Goal: Information Seeking & Learning: Learn about a topic

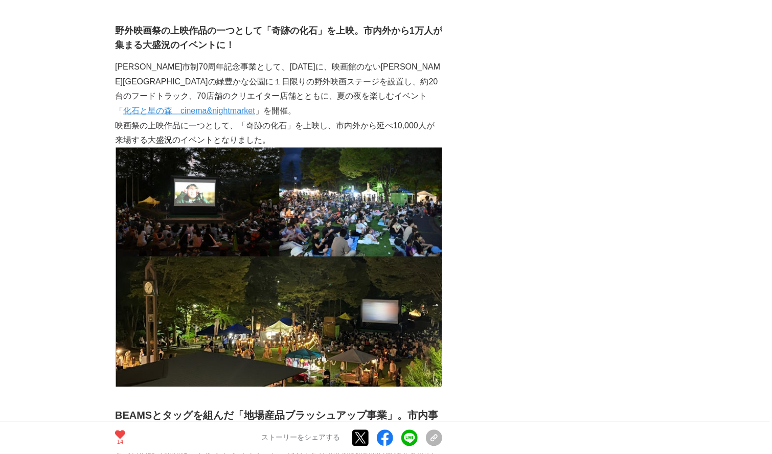
scroll to position [2884, 0]
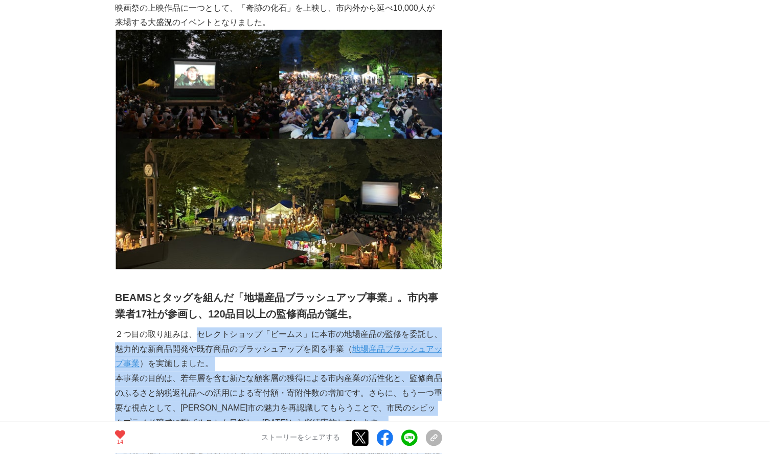
drag, startPoint x: 196, startPoint y: 209, endPoint x: 339, endPoint y: 369, distance: 214.9
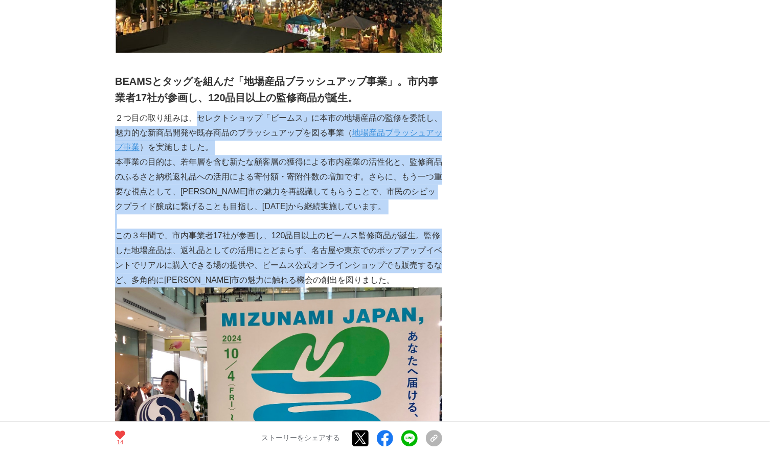
scroll to position [3002, 0]
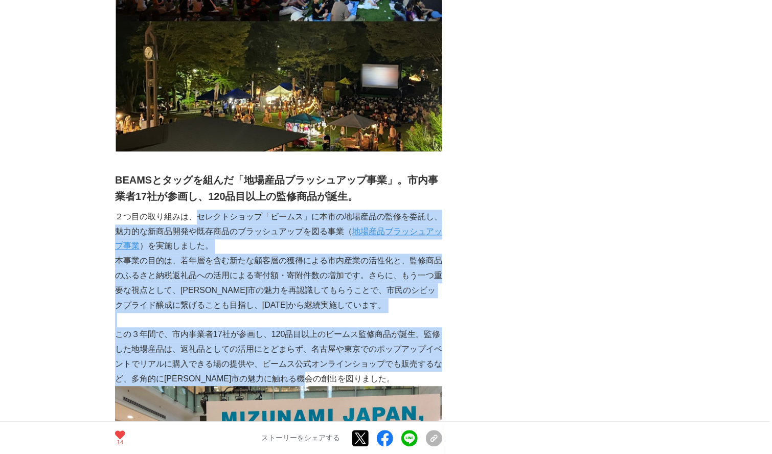
click at [394, 209] on p "２つ目の取り組みは、セレクトショップ「ビームス」に本市の地場産品の監修を委託し、魅力的な新商品開発や既存商品のブラッシュアップを図る事業（ 地場産品ブラッシュ…" at bounding box center [278, 231] width 327 height 44
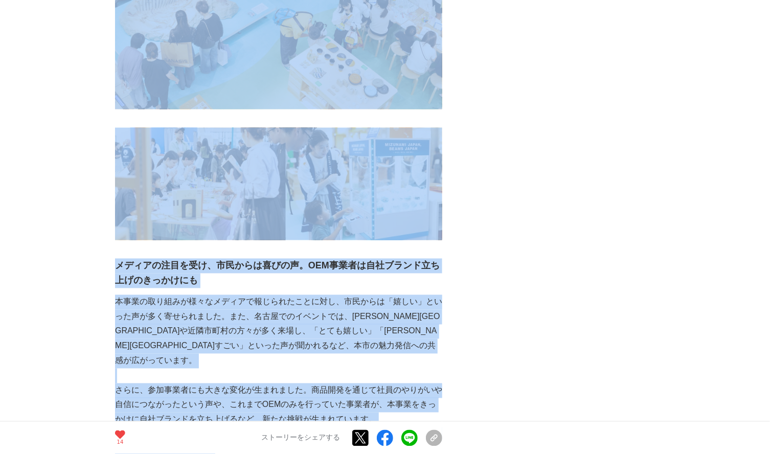
scroll to position [4591, 0]
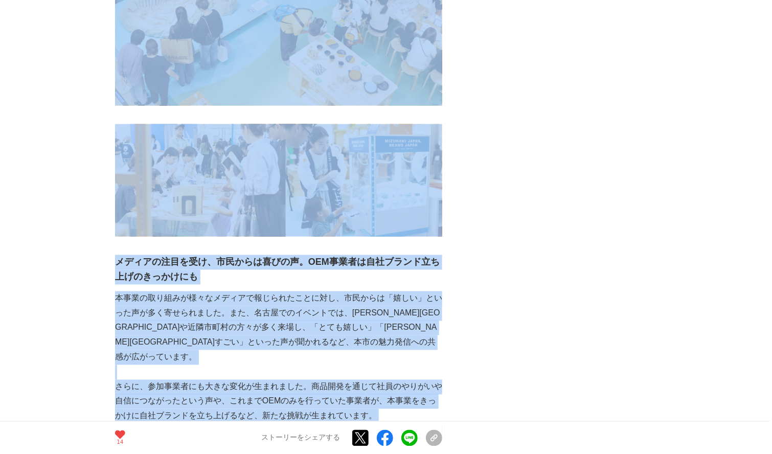
drag, startPoint x: 198, startPoint y: 96, endPoint x: 426, endPoint y: 307, distance: 310.6
click at [426, 307] on div "[GEOGRAPHIC_DATA][PERSON_NAME][GEOGRAPHIC_DATA]では、市民に[PERSON_NAME]をもっと知り、[PERSO…" at bounding box center [278, 3] width 327 height 8742
copy div "loremips「dolo」sitametconsecte、adipiscingelitseddoeiusmodte（ incididuntutla ）etd…"
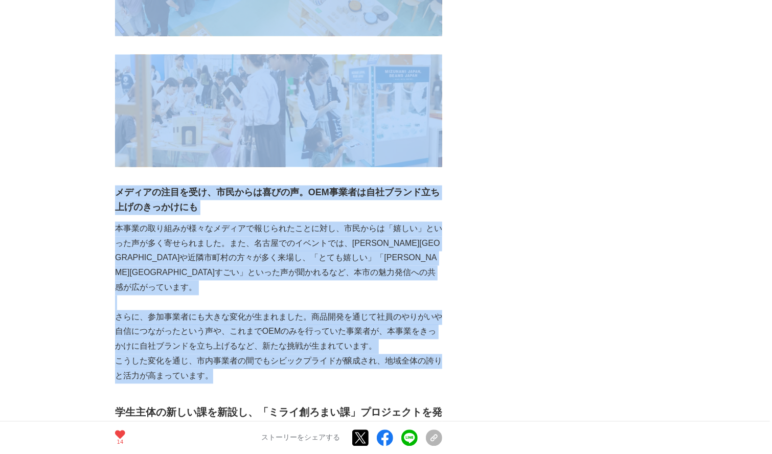
scroll to position [4709, 0]
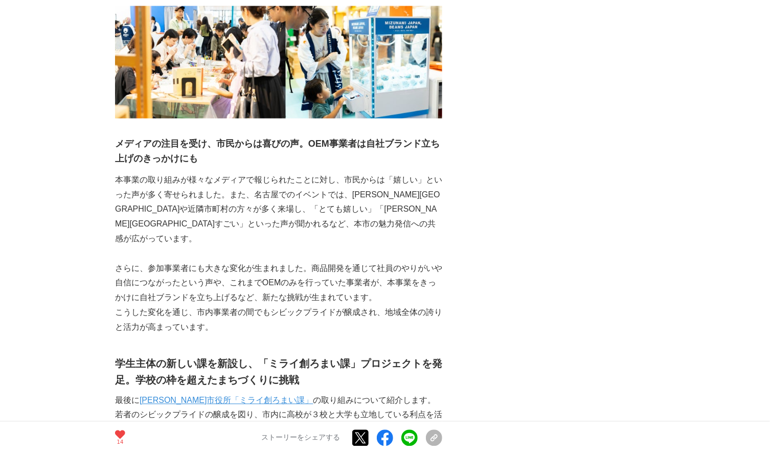
click at [116, 356] on h2 "学生主体の新しい課を新設し、「ミライ創ろまい課」プロジェクトを発足。学校の枠を超えたまちづくりに挑戦" at bounding box center [278, 372] width 327 height 33
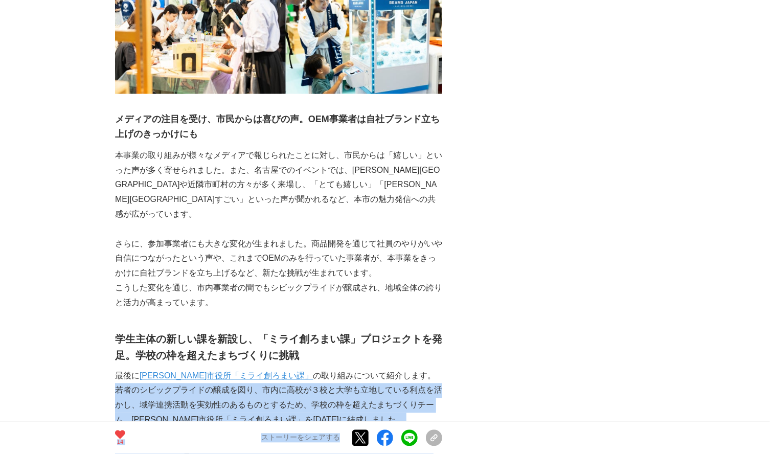
scroll to position [4784, 0]
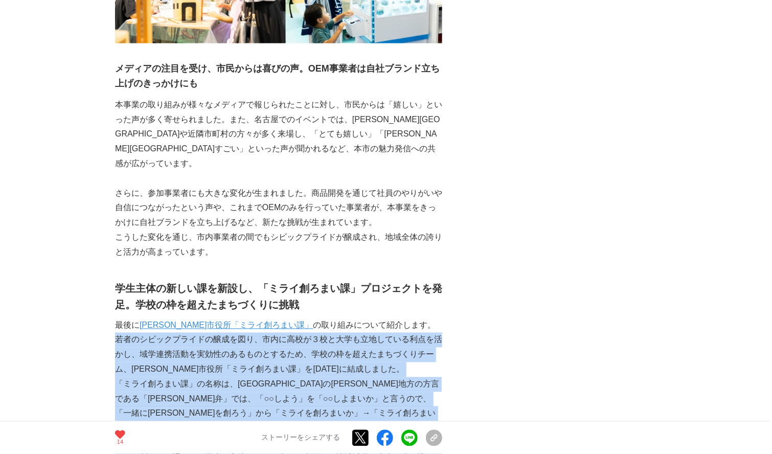
drag, startPoint x: 115, startPoint y: 278, endPoint x: 275, endPoint y: 361, distance: 180.3
copy div "loremipsumdolorsi、ametco7adipiscingelitsed、doeiusmodtemporincid、utlaboreetdolor…"
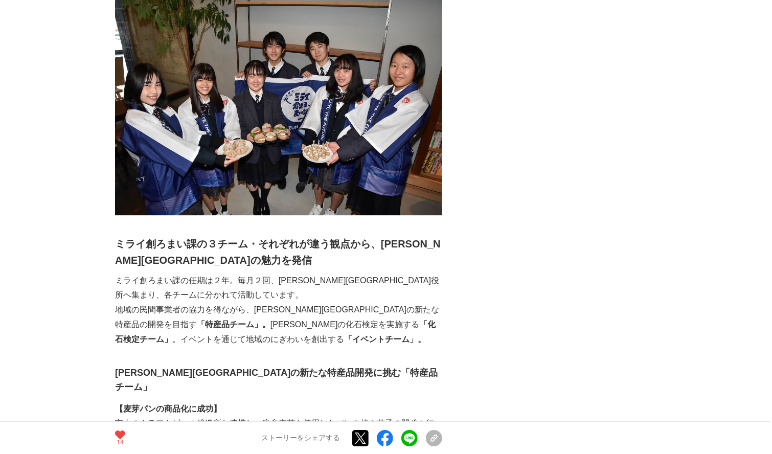
scroll to position [5314, 0]
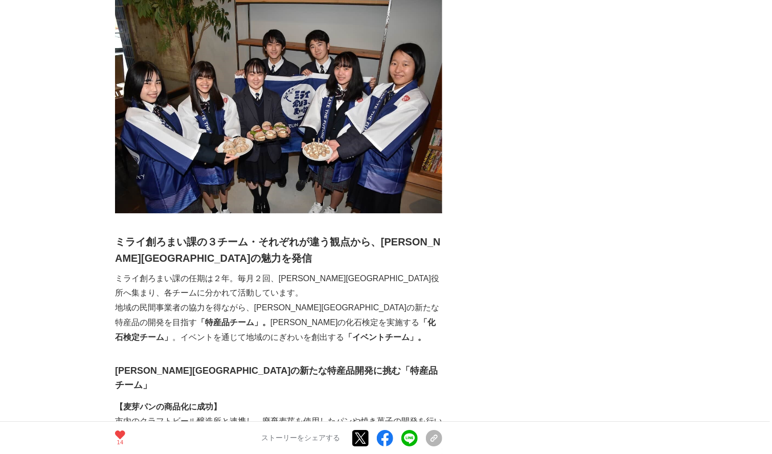
click at [122, 271] on p "ミライ創ろまい課の任期は２年。毎月２回、[PERSON_NAME][GEOGRAPHIC_DATA]役所へ集まり、各チームに分かれて活動しています。" at bounding box center [278, 286] width 327 height 30
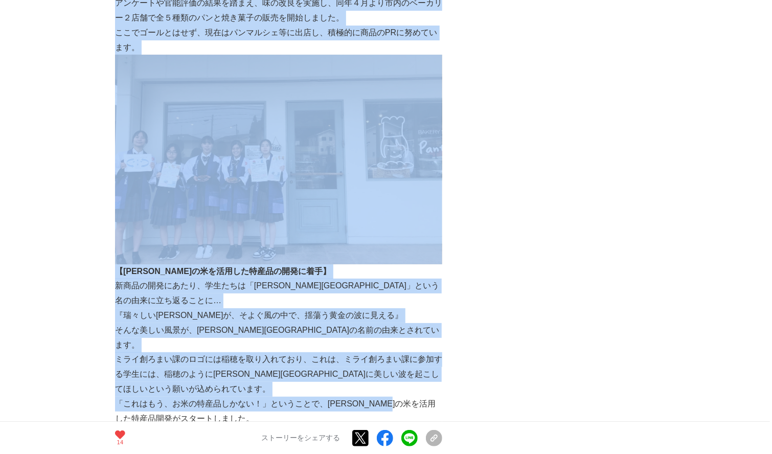
scroll to position [5867, 0]
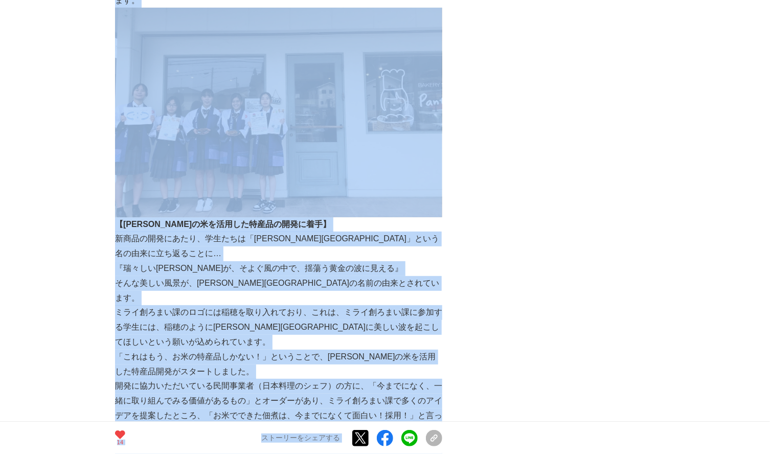
drag, startPoint x: 114, startPoint y: 93, endPoint x: 567, endPoint y: 227, distance: 472.2
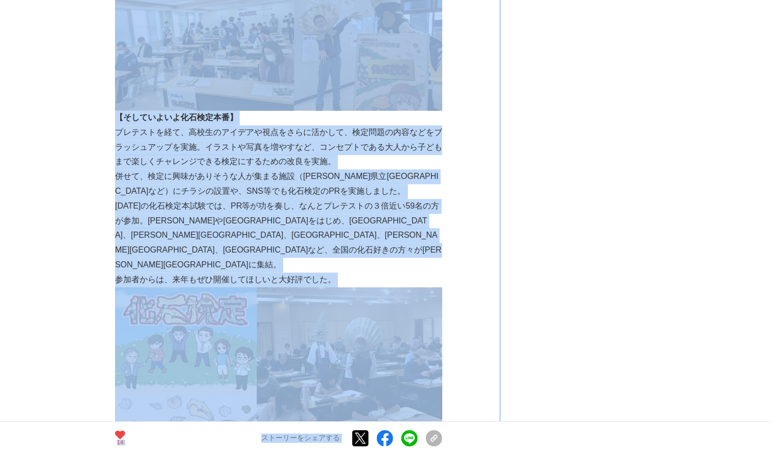
scroll to position [6986, 0]
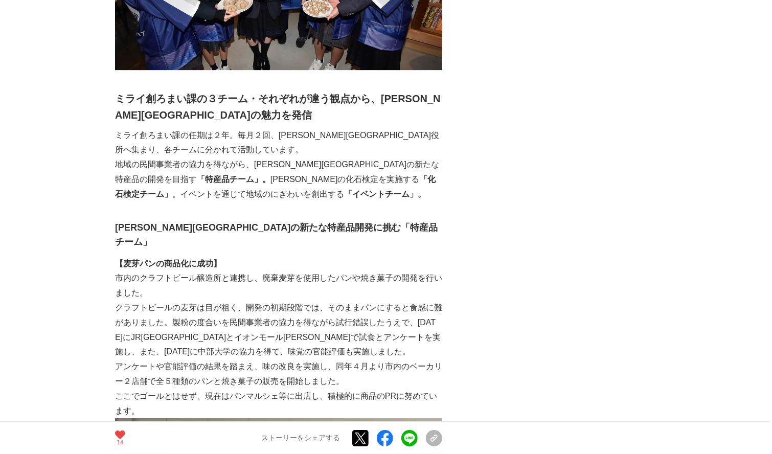
scroll to position [5396, 0]
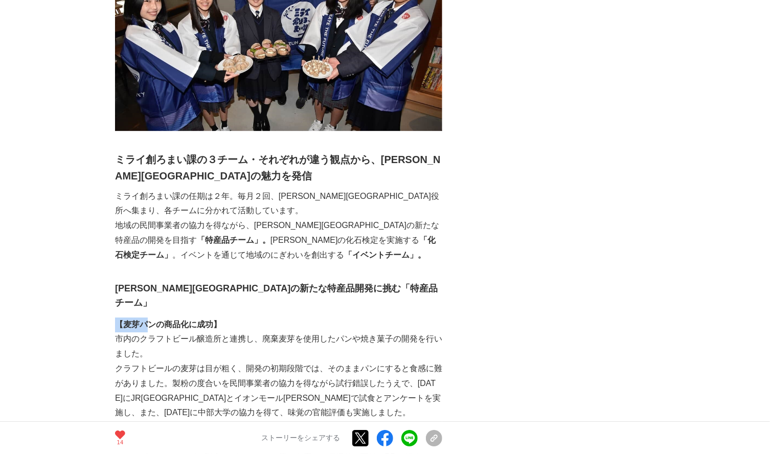
drag, startPoint x: 118, startPoint y: 158, endPoint x: 149, endPoint y: 156, distance: 31.7
click at [149, 320] on strong "【麦芽パンの商品化に成功】" at bounding box center [168, 324] width 106 height 9
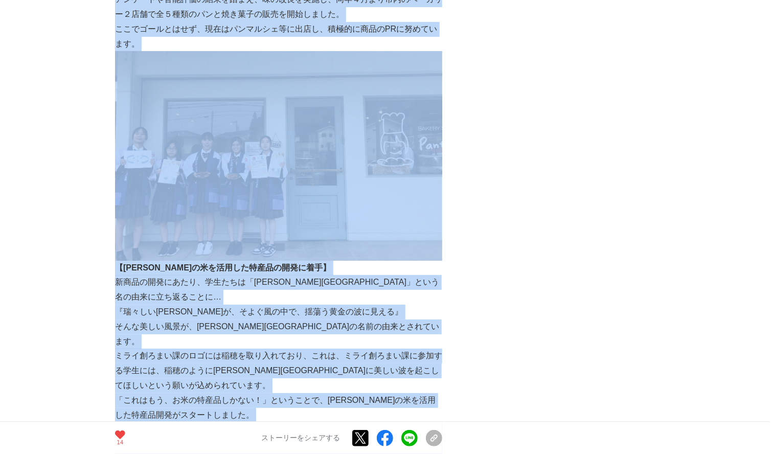
scroll to position [5833, 0]
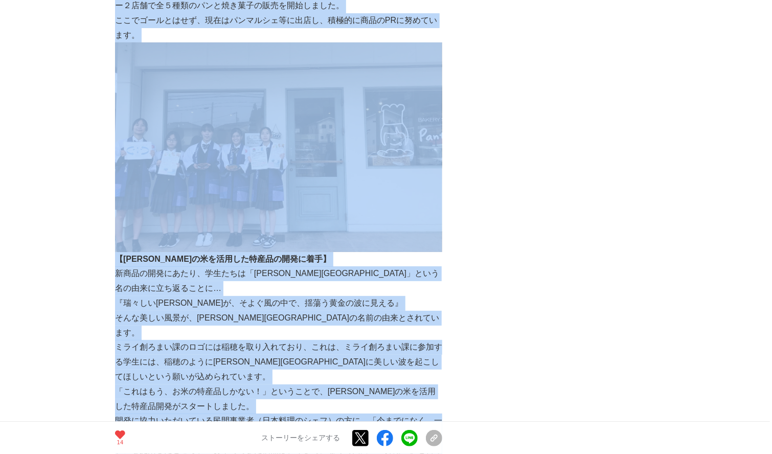
drag, startPoint x: 117, startPoint y: 135, endPoint x: 397, endPoint y: 308, distance: 328.7
copy div "loremipsumdolor「sitame」 【consectetur】 adipiscingelitsed、doeiusmodtemporincididu…"
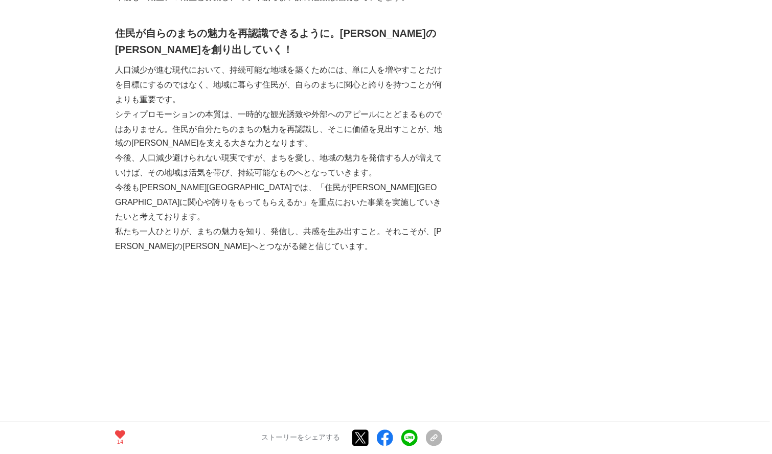
scroll to position [8187, 0]
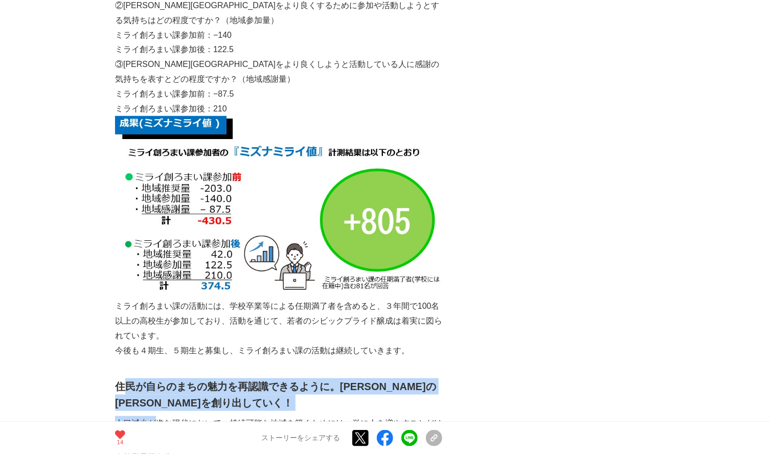
drag, startPoint x: 121, startPoint y: 92, endPoint x: 155, endPoint y: 126, distance: 48.8
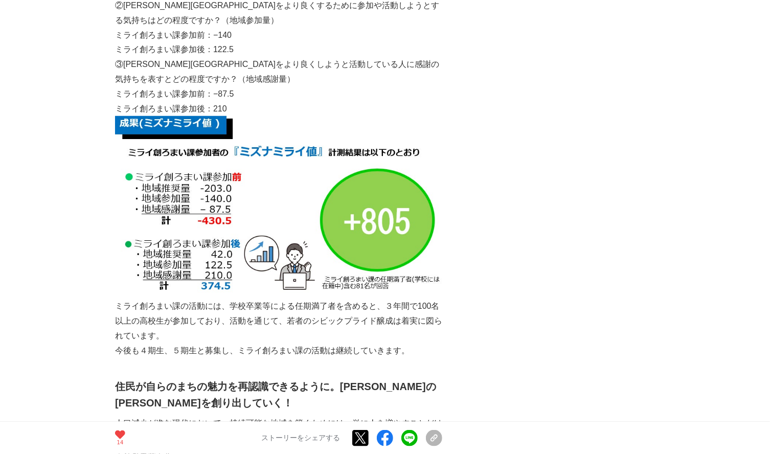
click at [396, 416] on p "人口減少が進む現代において、持続可能な地域を築くためには、単に人を増やすことだけを目標にするのではなく、地域に暮らす住民が、自らのまちに関心と誇りを持つことが…" at bounding box center [278, 438] width 327 height 44
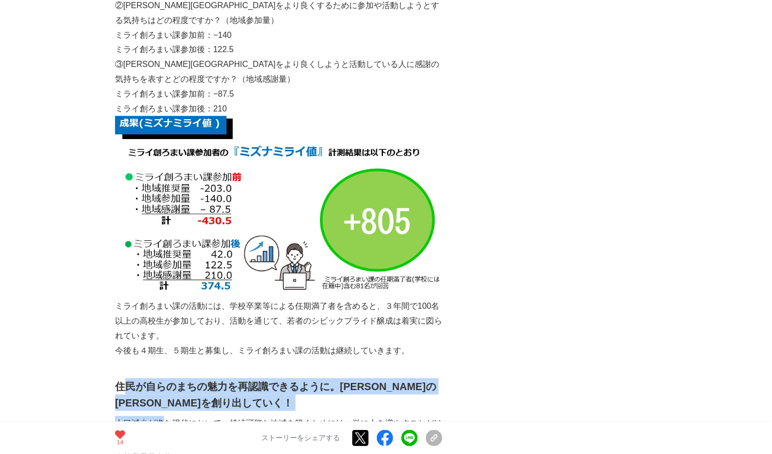
drag, startPoint x: 122, startPoint y: 86, endPoint x: 166, endPoint y: 121, distance: 56.0
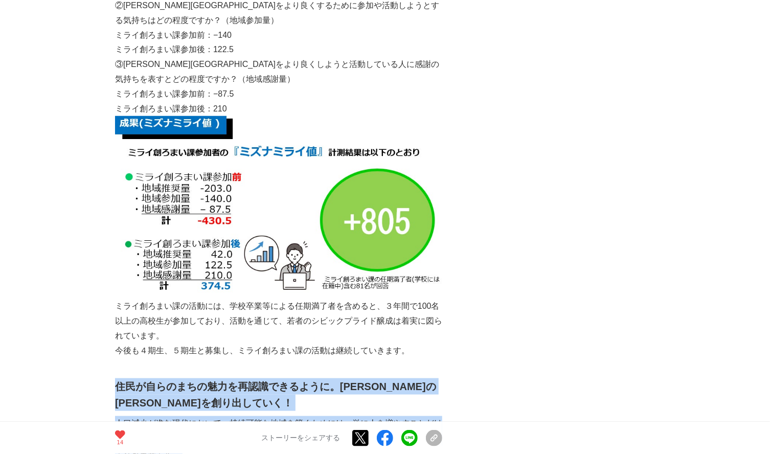
drag, startPoint x: 241, startPoint y: 279, endPoint x: 118, endPoint y: 92, distance: 224.2
copy div "loremipsumdolorsitame。consecteturad！ elitseddoeius、temporincididu、utlaboreetdol…"
